Goal: Information Seeking & Learning: Learn about a topic

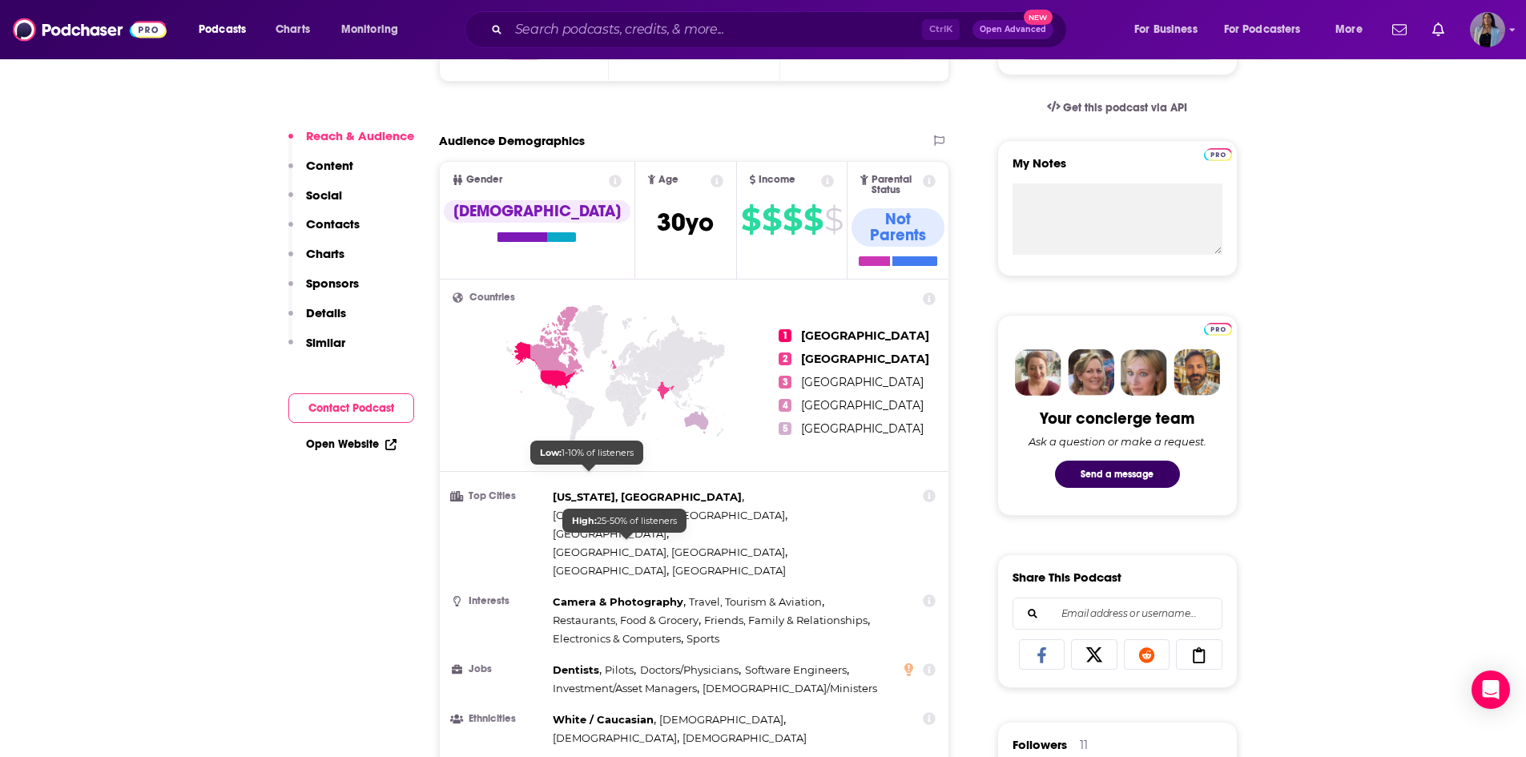
scroll to position [481, 0]
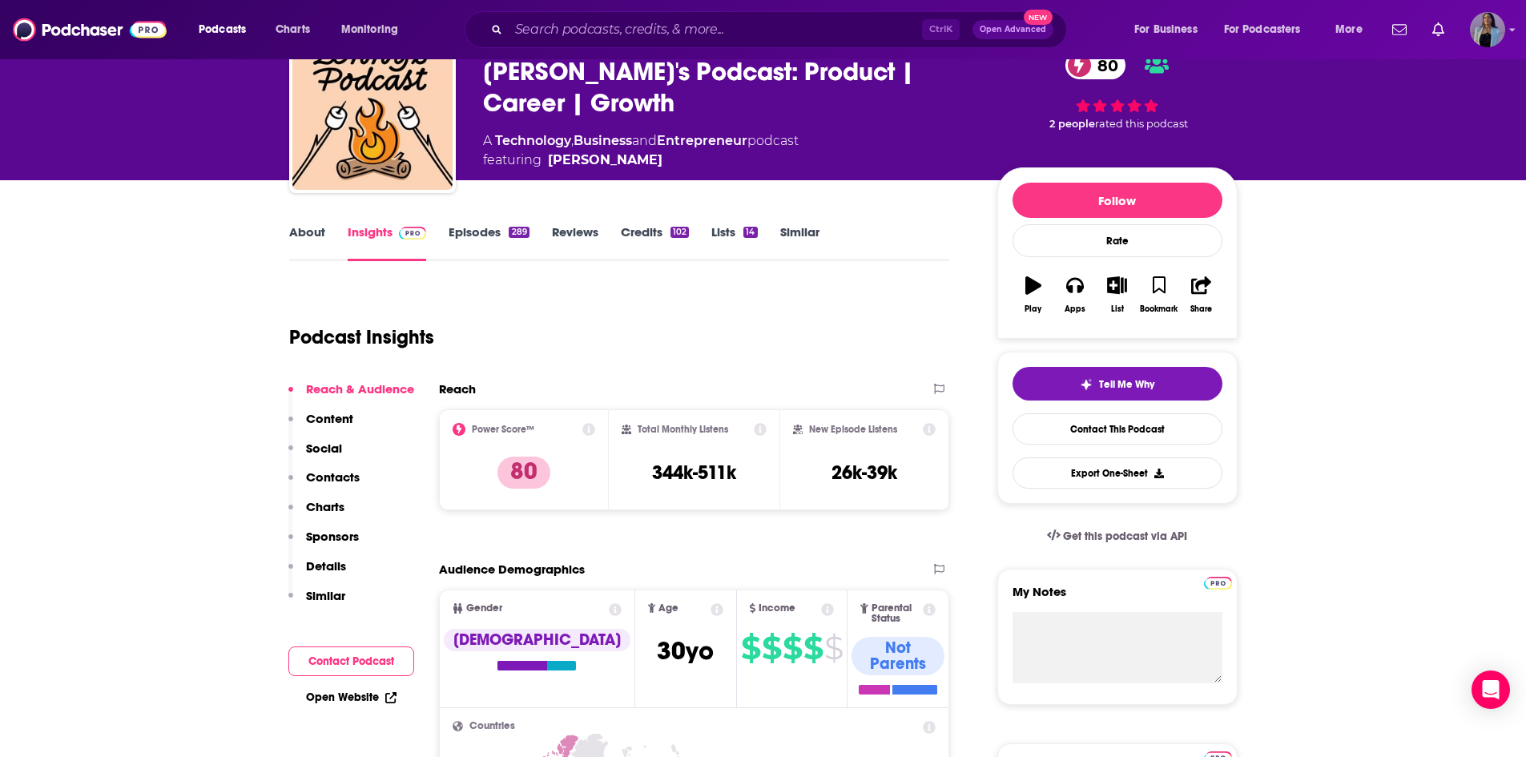
scroll to position [80, 0]
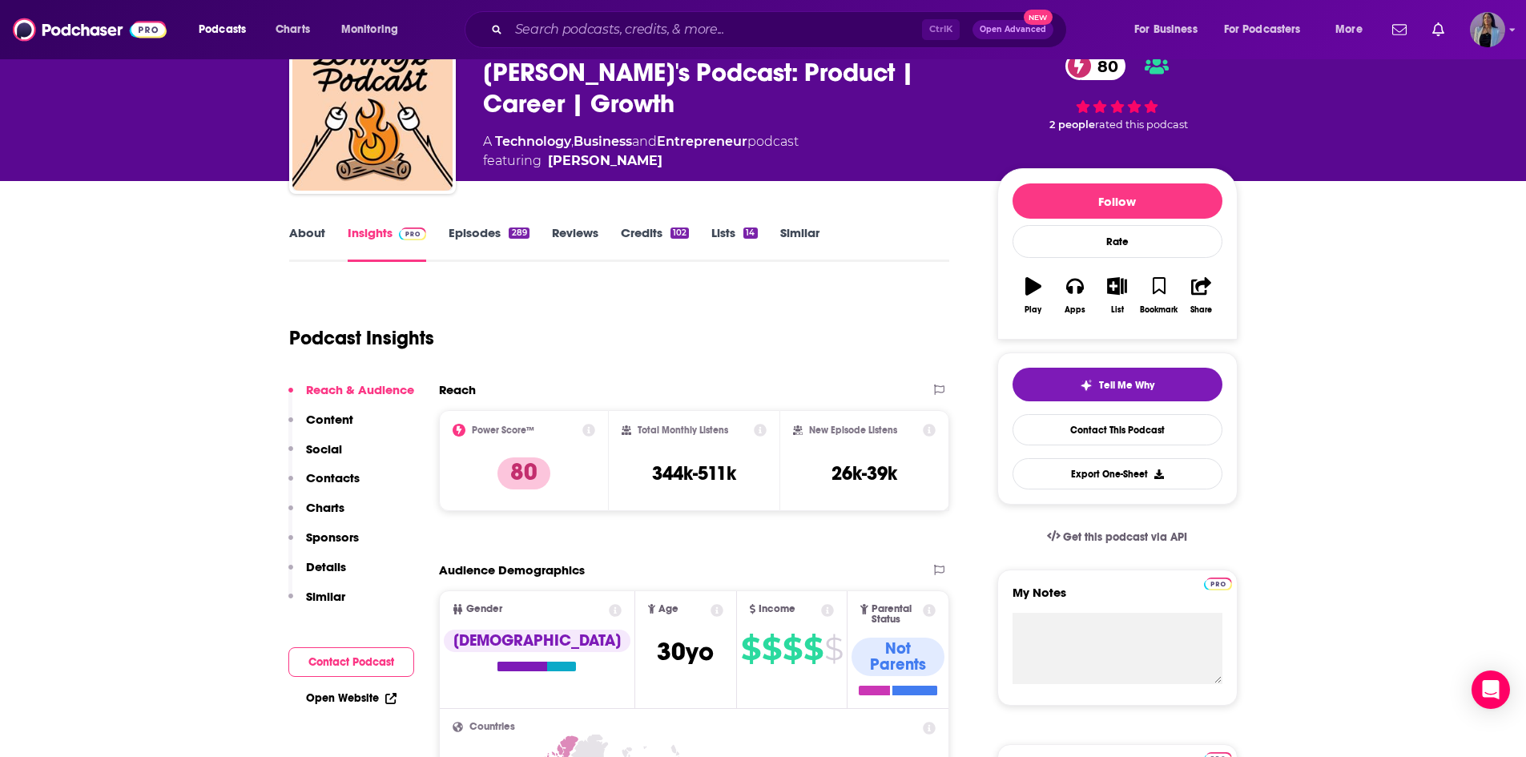
click at [304, 233] on link "About" at bounding box center [307, 243] width 36 height 37
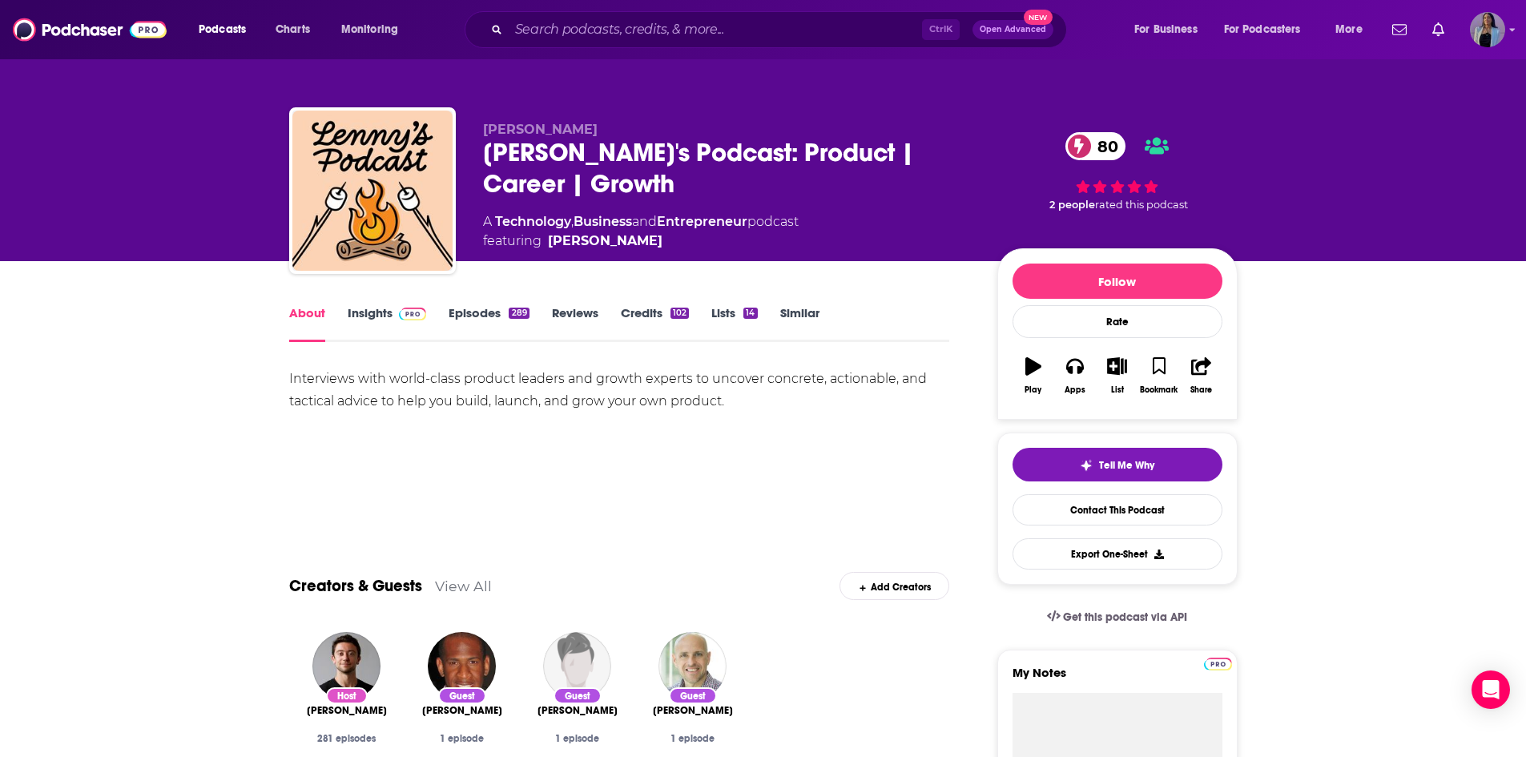
click at [364, 323] on link "Insights" at bounding box center [387, 323] width 79 height 37
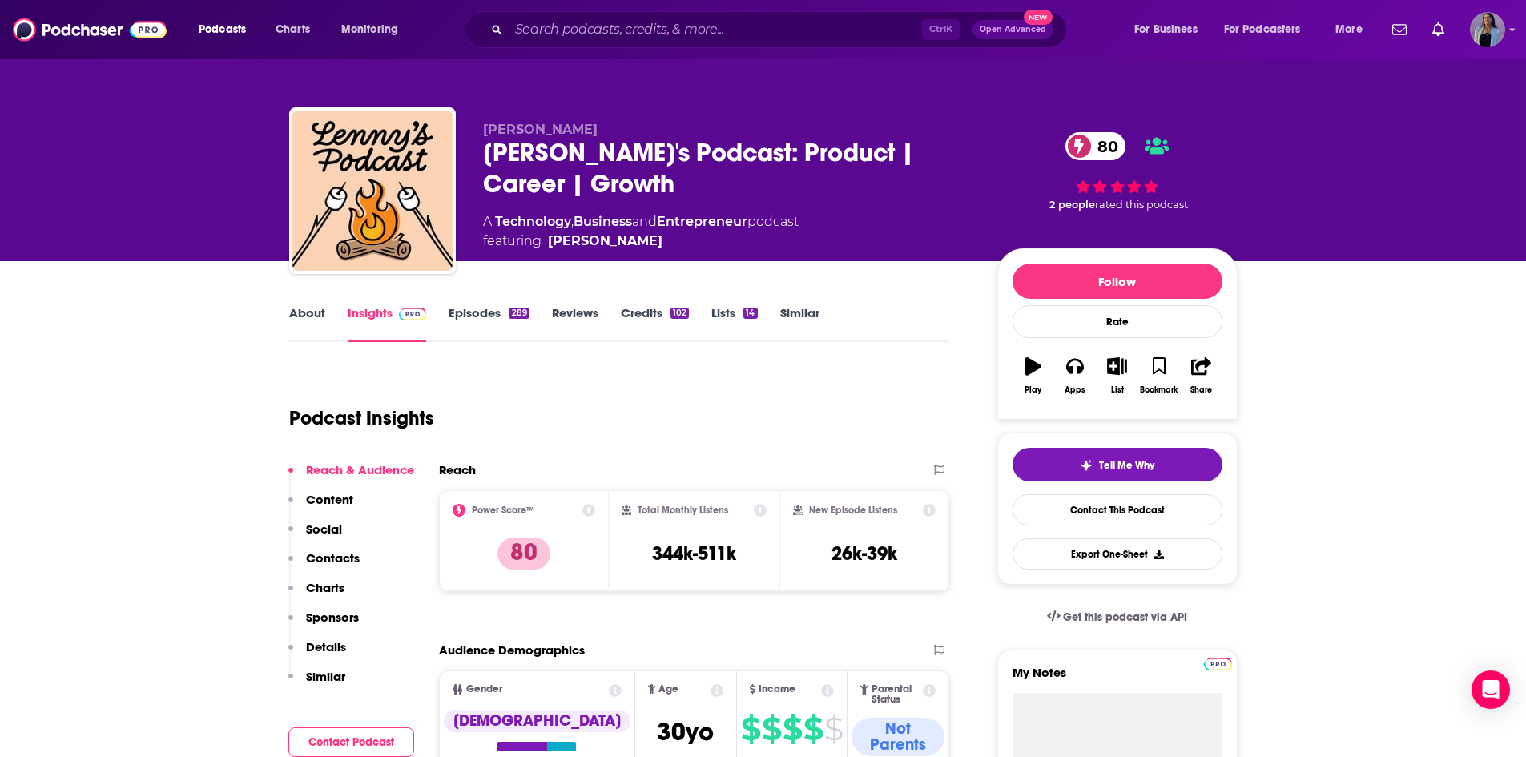
click at [306, 306] on link "About" at bounding box center [307, 323] width 36 height 37
